Goal: Find specific page/section

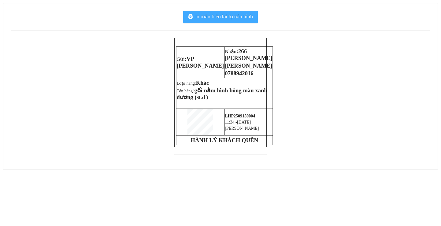
click at [221, 16] on span "In mẫu biên lai tự cấu hình" at bounding box center [224, 17] width 58 height 8
